Goal: Task Accomplishment & Management: Use online tool/utility

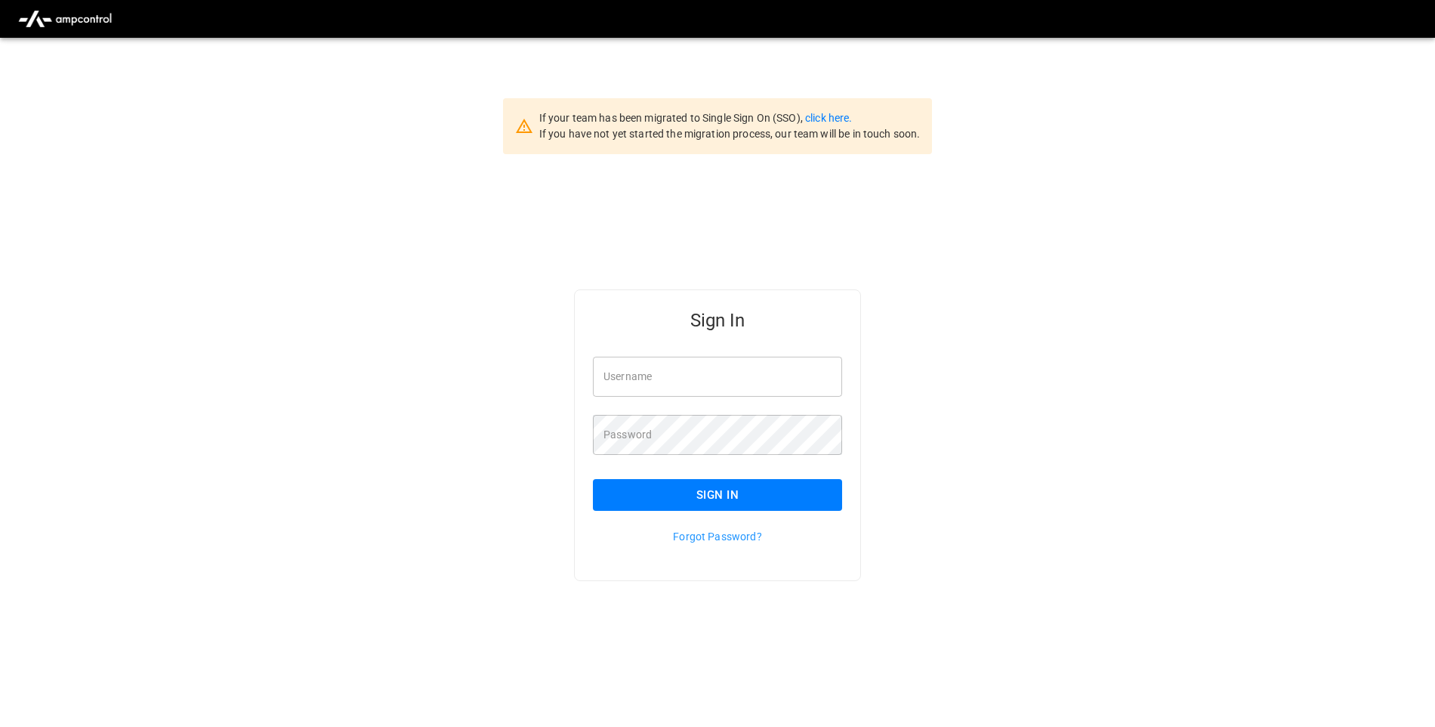
type input "**********"
click at [716, 502] on button "Sign In" at bounding box center [717, 495] width 249 height 32
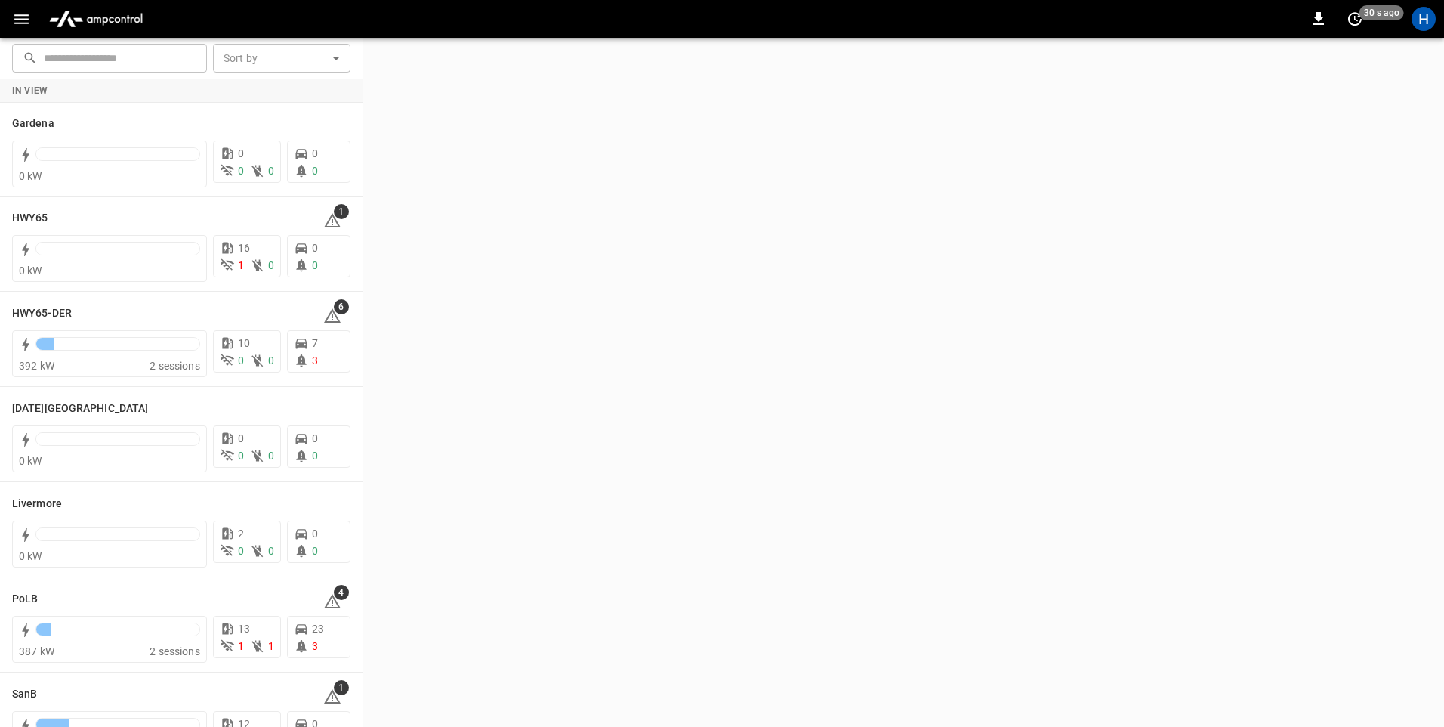
click at [17, 23] on icon "button" at bounding box center [21, 19] width 14 height 10
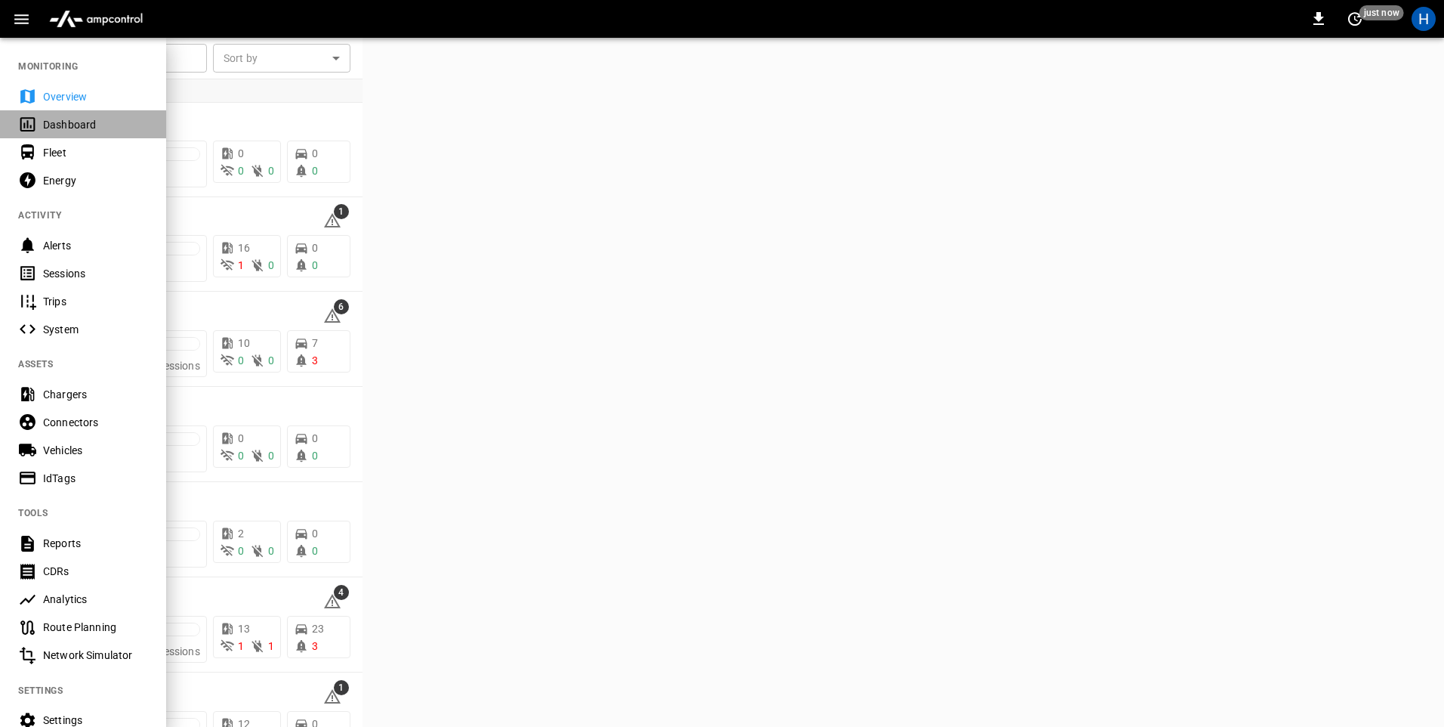
click at [86, 117] on div "Dashboard" at bounding box center [95, 124] width 105 height 15
